Goal: Task Accomplishment & Management: Use online tool/utility

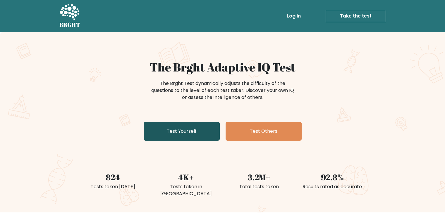
click at [162, 130] on link "Test Yourself" at bounding box center [182, 131] width 76 height 19
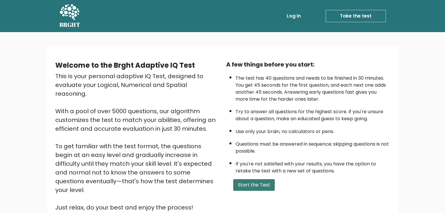
click at [253, 184] on button "Start the Test" at bounding box center [254, 185] width 42 height 12
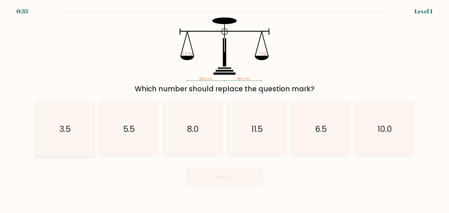
click at [61, 138] on icon "3.5" at bounding box center [64, 129] width 55 height 55
click at [224, 110] on input "a. 3.5" at bounding box center [224, 108] width 0 height 3
radio input "true"
click at [216, 174] on button "Next" at bounding box center [224, 177] width 76 height 19
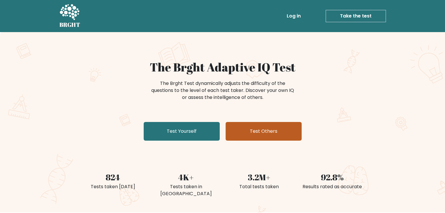
click at [265, 136] on link "Test Others" at bounding box center [263, 131] width 76 height 19
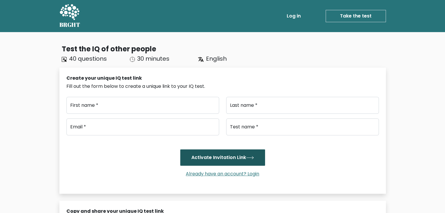
click at [195, 156] on button "Activate Invitation Link" at bounding box center [222, 158] width 85 height 16
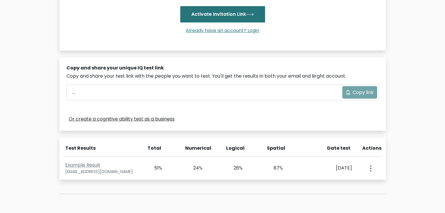
scroll to position [146, 0]
